Goal: Task Accomplishment & Management: Use online tool/utility

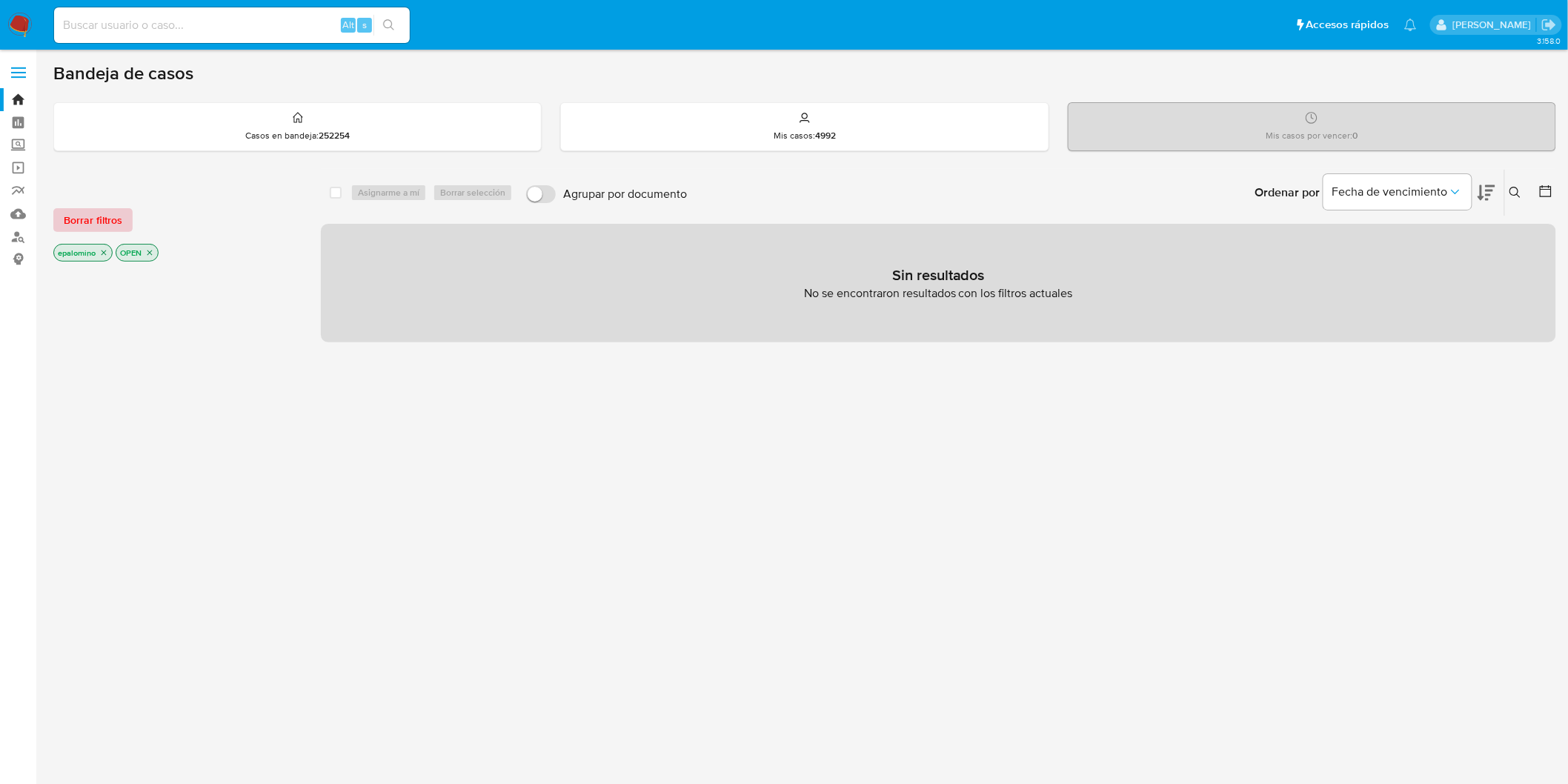
click at [109, 219] on span "Borrar filtros" at bounding box center [93, 220] width 58 height 21
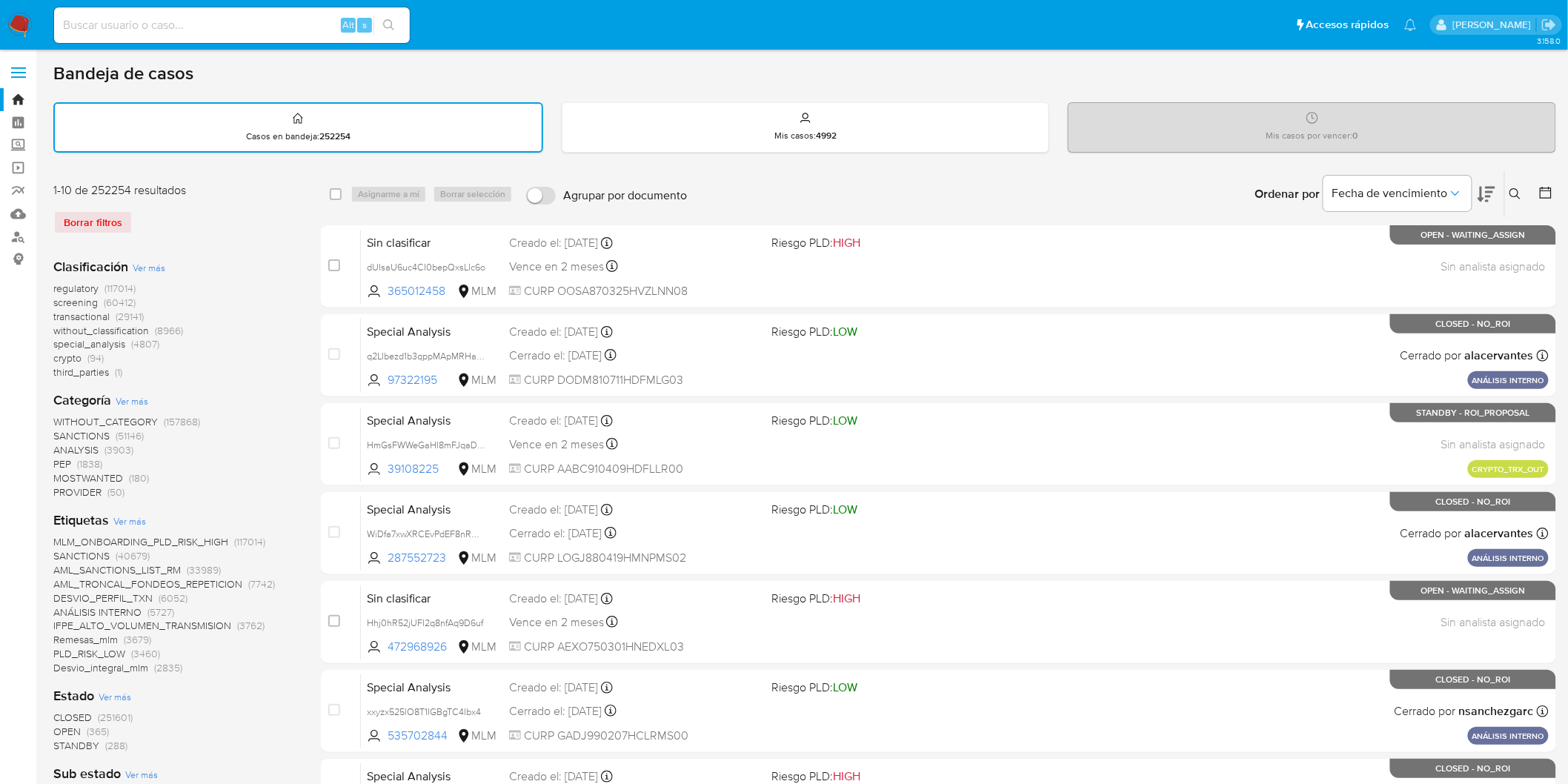
click at [23, 30] on img at bounding box center [20, 25] width 25 height 25
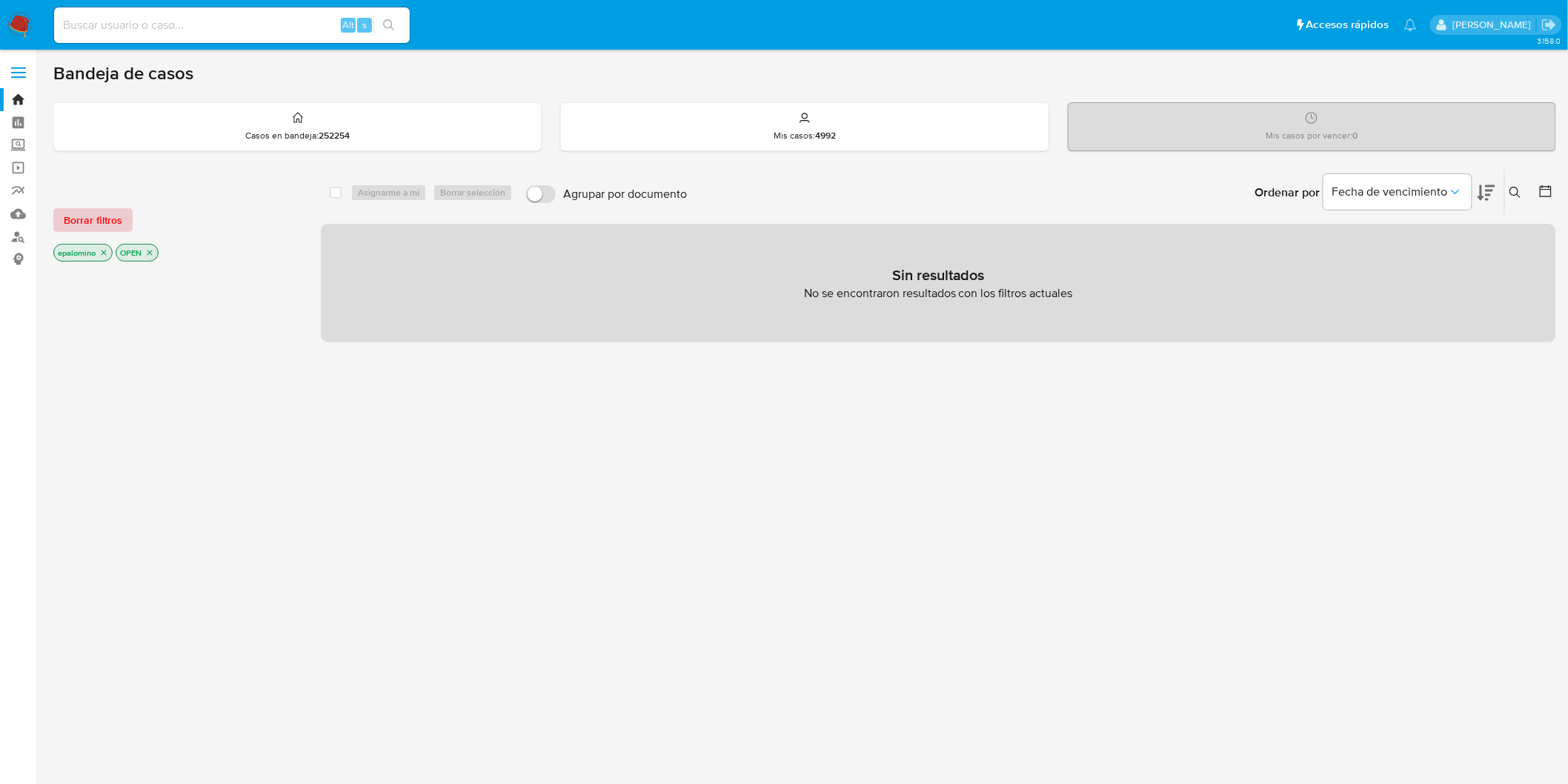
click at [110, 223] on span "Borrar filtros" at bounding box center [93, 220] width 58 height 21
